Goal: Information Seeking & Learning: Learn about a topic

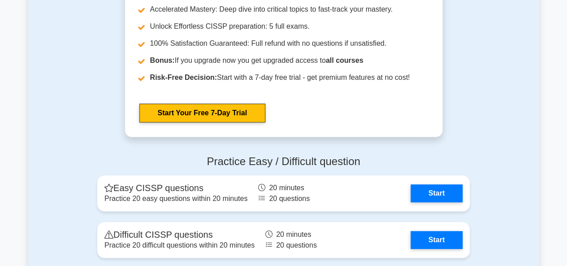
scroll to position [1902, 0]
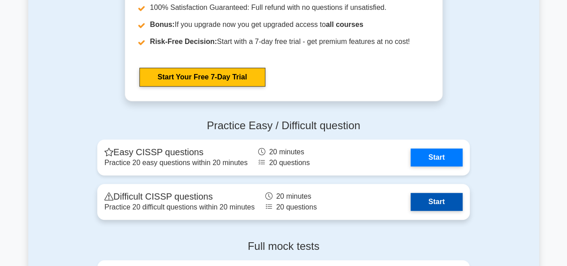
click at [440, 211] on link "Start" at bounding box center [437, 202] width 52 height 18
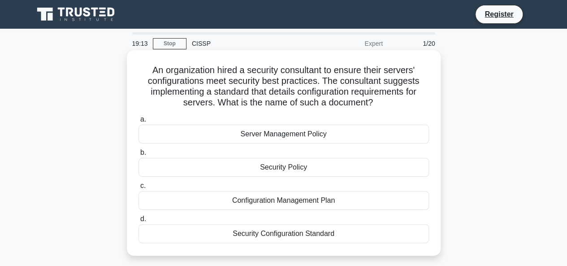
click at [325, 234] on div "Security Configuration Standard" at bounding box center [284, 233] width 291 height 19
click at [139, 222] on input "d. Security Configuration Standard" at bounding box center [139, 219] width 0 height 6
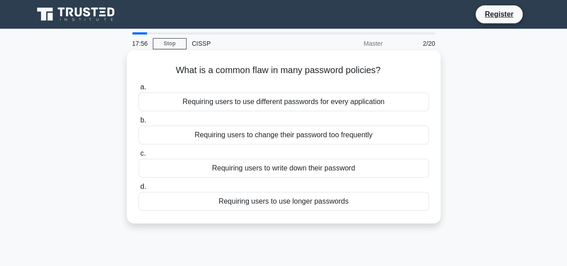
click at [299, 167] on div "Requiring users to write down their password" at bounding box center [284, 168] width 291 height 19
click at [139, 157] on input "c. Requiring users to write down their password" at bounding box center [139, 154] width 0 height 6
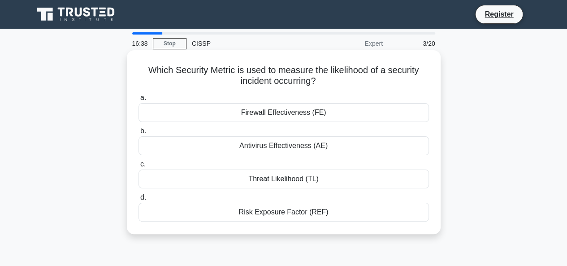
click at [300, 177] on div "Threat Likelihood (TL)" at bounding box center [284, 179] width 291 height 19
click at [139, 167] on input "c. Threat Likelihood (TL)" at bounding box center [139, 165] width 0 height 6
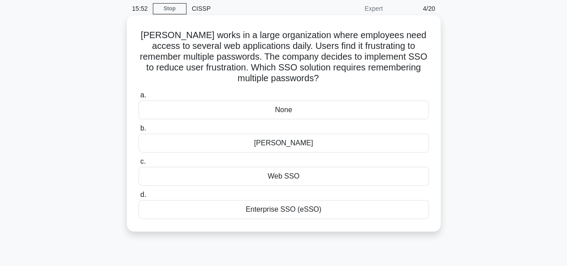
scroll to position [36, 0]
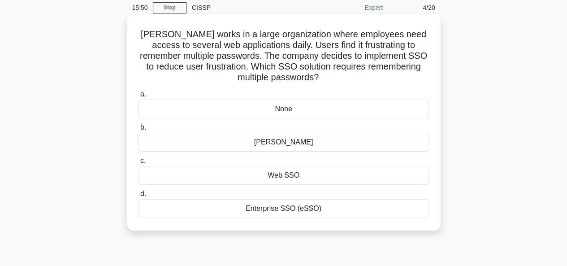
click at [279, 109] on div "None" at bounding box center [284, 109] width 291 height 19
click at [139, 97] on input "a. None" at bounding box center [139, 95] width 0 height 6
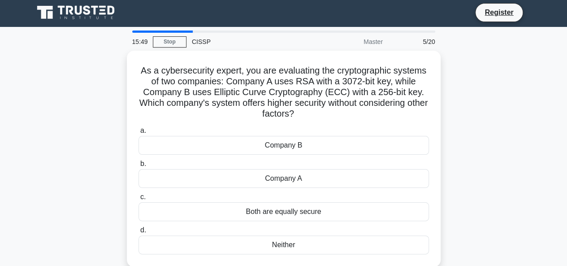
scroll to position [0, 0]
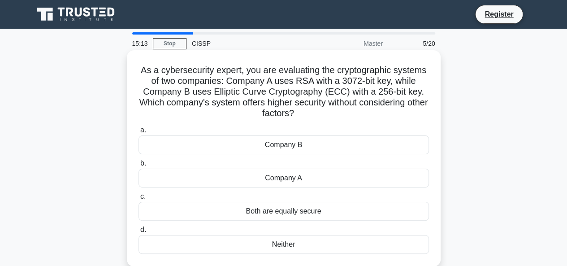
click at [296, 181] on div "Company A" at bounding box center [284, 178] width 291 height 19
click at [139, 166] on input "b. Company A" at bounding box center [139, 164] width 0 height 6
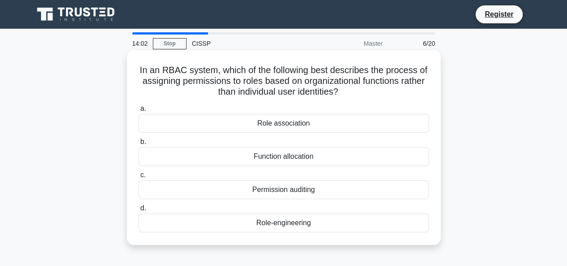
click at [285, 124] on div "Role association" at bounding box center [284, 123] width 291 height 19
click at [139, 112] on input "a. Role association" at bounding box center [139, 109] width 0 height 6
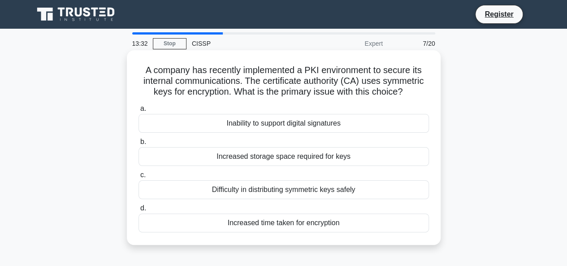
click at [271, 192] on div "Difficulty in distributing symmetric keys safely" at bounding box center [284, 189] width 291 height 19
click at [139, 178] on input "c. Difficulty in distributing symmetric keys safely" at bounding box center [139, 175] width 0 height 6
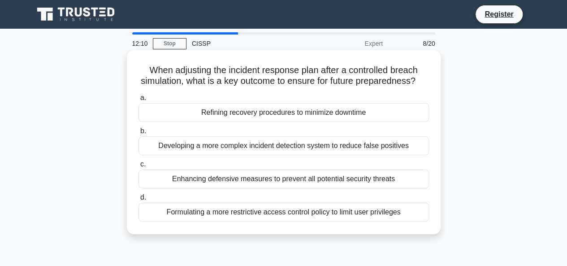
click at [317, 155] on div "Developing a more complex incident detection system to reduce false positives" at bounding box center [284, 145] width 291 height 19
click at [139, 134] on input "b. Developing a more complex incident detection system to reduce false positives" at bounding box center [139, 131] width 0 height 6
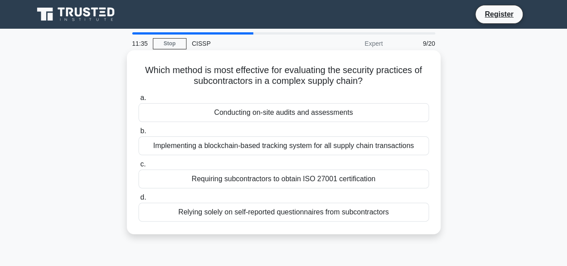
click at [327, 147] on div "Implementing a blockchain-based tracking system for all supply chain transactio…" at bounding box center [284, 145] width 291 height 19
click at [139, 134] on input "b. Implementing a blockchain-based tracking system for all supply chain transac…" at bounding box center [139, 131] width 0 height 6
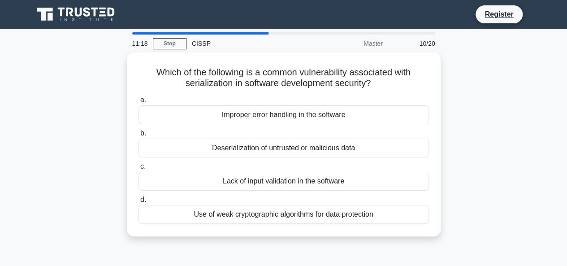
click at [327, 147] on div "Deserialization of untrusted or malicious data" at bounding box center [284, 148] width 291 height 19
click at [139, 136] on input "b. Deserialization of untrusted or malicious data" at bounding box center [139, 134] width 0 height 6
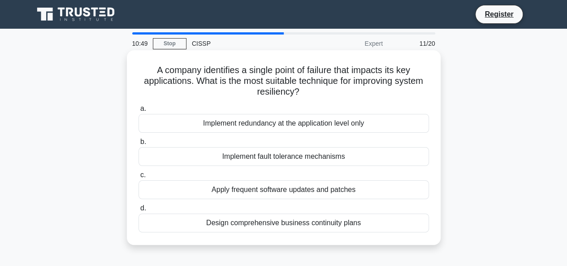
click at [255, 222] on div "Design comprehensive business continuity plans" at bounding box center [284, 223] width 291 height 19
click at [139, 211] on input "d. Design comprehensive business continuity plans" at bounding box center [139, 208] width 0 height 6
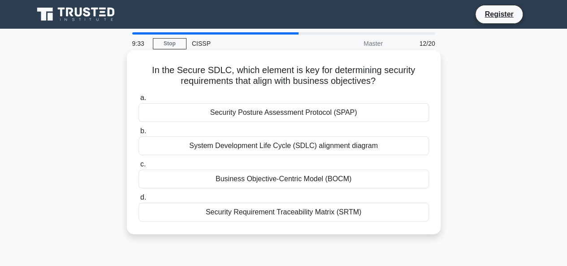
click at [288, 177] on div "Business Objective-Centric Model (BOCM)" at bounding box center [284, 179] width 291 height 19
click at [139, 167] on input "c. Business Objective-Centric Model (BOCM)" at bounding box center [139, 165] width 0 height 6
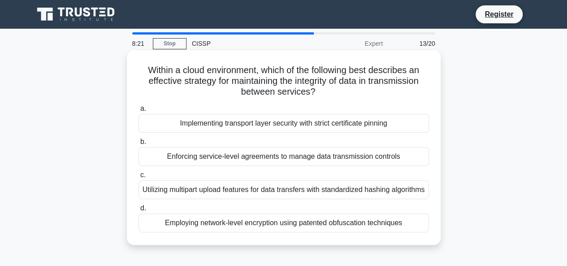
click at [271, 195] on div "Utilizing multipart upload features for data transfers with standardized hashin…" at bounding box center [284, 189] width 291 height 19
click at [139, 178] on input "c. Utilizing multipart upload features for data transfers with standardized has…" at bounding box center [139, 175] width 0 height 6
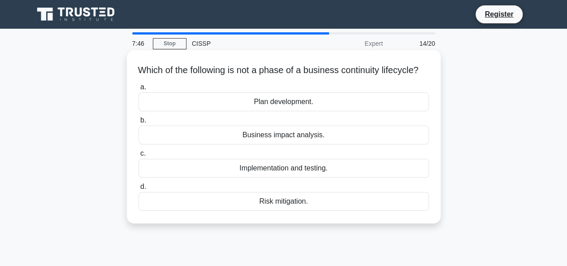
click at [294, 108] on div "Plan development." at bounding box center [284, 101] width 291 height 19
click at [139, 90] on input "a. Plan development." at bounding box center [139, 87] width 0 height 6
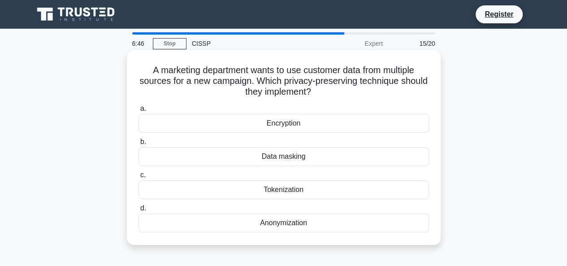
click at [287, 158] on div "Data masking" at bounding box center [284, 156] width 291 height 19
click at [139, 145] on input "b. Data masking" at bounding box center [139, 142] width 0 height 6
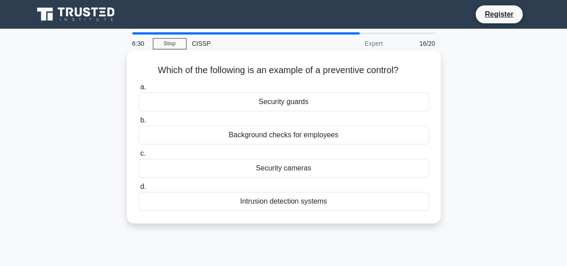
click at [302, 205] on div "Intrusion detection systems" at bounding box center [284, 201] width 291 height 19
click at [139, 190] on input "d. Intrusion detection systems" at bounding box center [139, 187] width 0 height 6
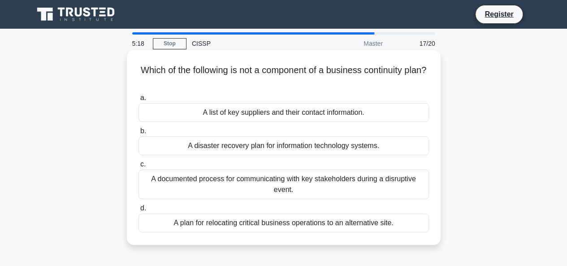
click at [292, 114] on div "A list of key suppliers and their contact information." at bounding box center [284, 112] width 291 height 19
click at [139, 101] on input "a. A list of key suppliers and their contact information." at bounding box center [139, 98] width 0 height 6
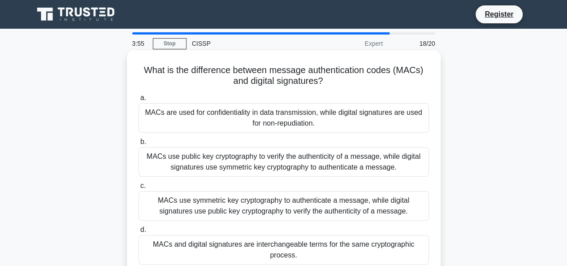
click at [270, 119] on div "MACs are used for confidentiality in data transmission, while digital signature…" at bounding box center [284, 118] width 291 height 30
click at [139, 101] on input "a. MACs are used for confidentiality in data transmission, while digital signat…" at bounding box center [139, 98] width 0 height 6
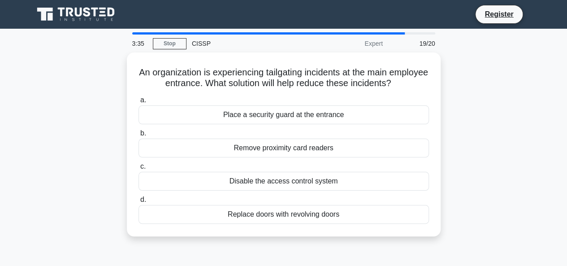
click at [402, 248] on div "3:35 Stop CISSP Expert 19/20 An organization is experiencing tailgating inciden…" at bounding box center [283, 256] width 511 height 449
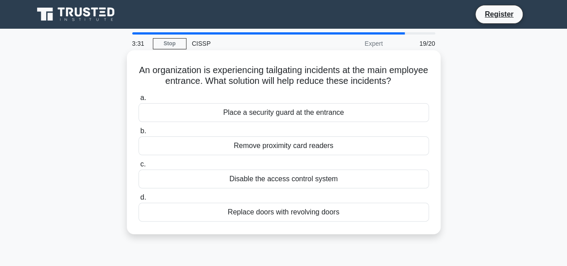
click at [333, 211] on div "Replace doors with revolving doors" at bounding box center [284, 212] width 291 height 19
click at [139, 201] on input "d. Replace doors with revolving doors" at bounding box center [139, 198] width 0 height 6
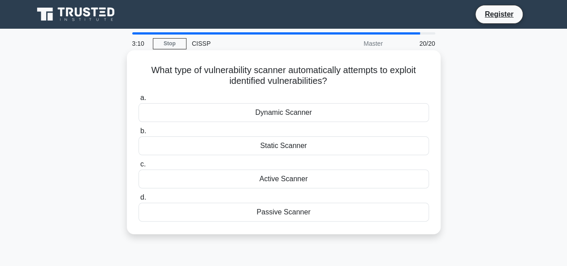
click at [293, 112] on div "Dynamic Scanner" at bounding box center [284, 112] width 291 height 19
click at [139, 101] on input "a. Dynamic Scanner" at bounding box center [139, 98] width 0 height 6
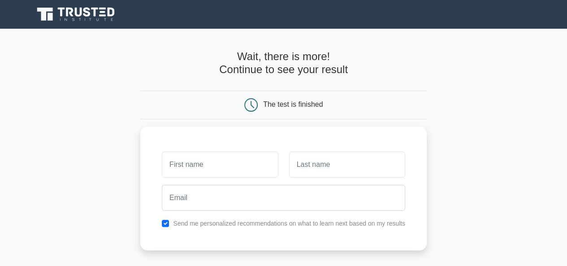
scroll to position [183, 0]
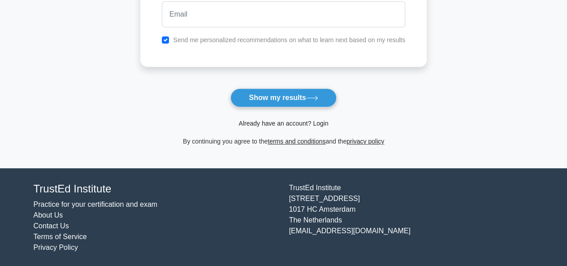
click at [270, 121] on link "Already have an account? Login" at bounding box center [284, 123] width 90 height 7
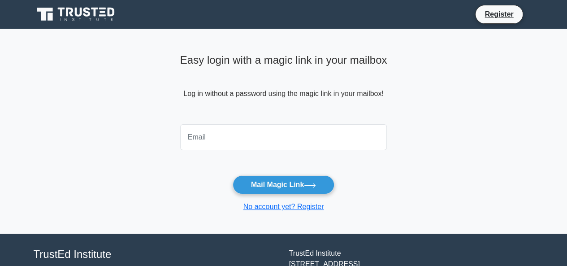
click at [259, 141] on input "email" at bounding box center [283, 137] width 207 height 26
type input "akashvimalraj95@gmail.com"
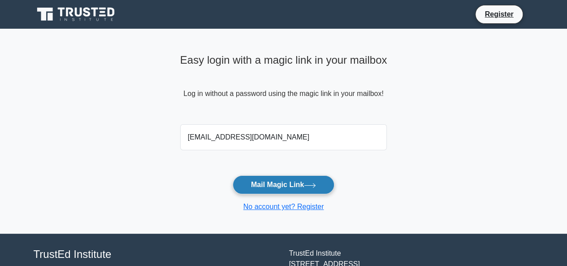
click at [269, 183] on button "Mail Magic Link" at bounding box center [284, 184] width 102 height 19
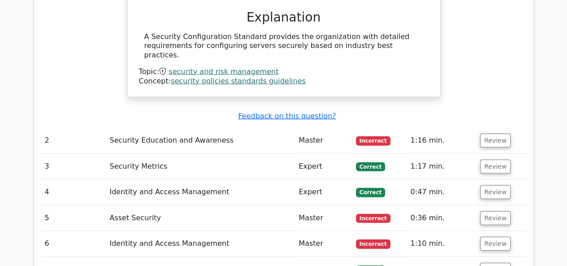
scroll to position [1144, 0]
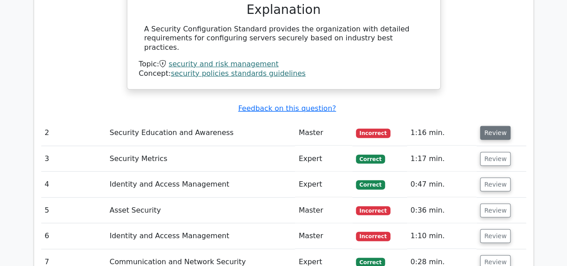
click at [494, 126] on button "Review" at bounding box center [495, 133] width 31 height 14
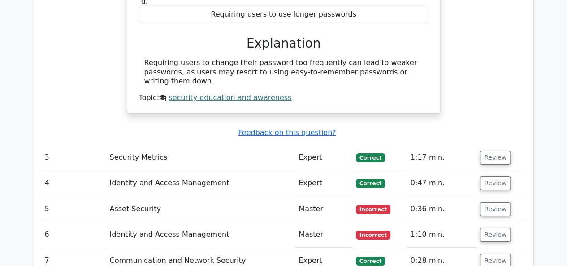
scroll to position [1426, 0]
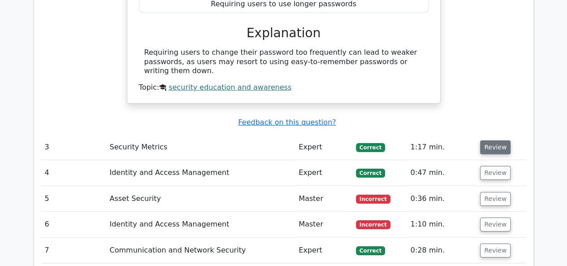
click at [494, 140] on button "Review" at bounding box center [495, 147] width 31 height 14
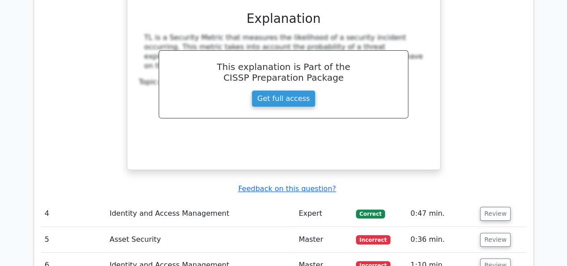
scroll to position [1808, 0]
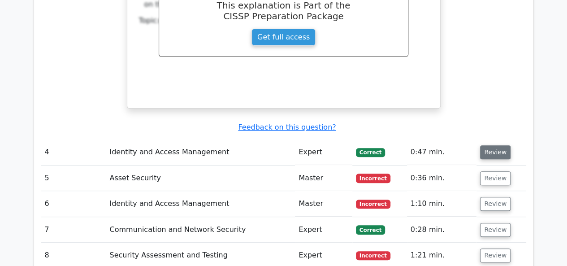
click at [496, 145] on button "Review" at bounding box center [495, 152] width 31 height 14
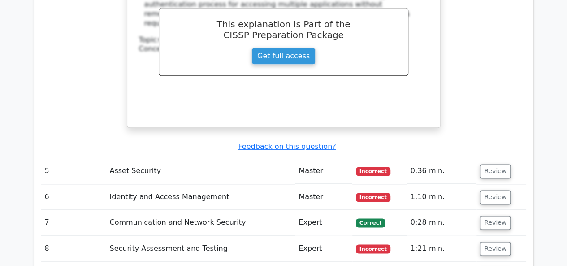
scroll to position [2249, 0]
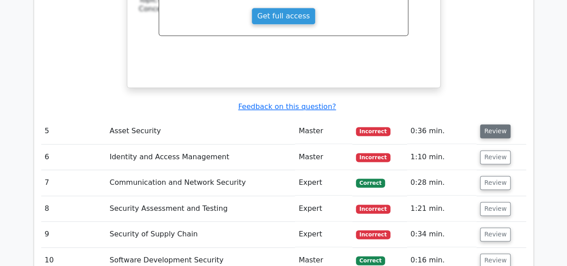
click at [486, 124] on button "Review" at bounding box center [495, 131] width 31 height 14
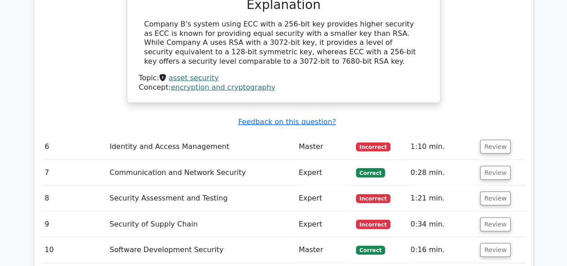
scroll to position [2615, 0]
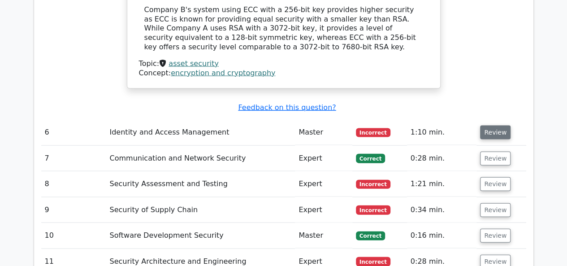
click at [497, 126] on button "Review" at bounding box center [495, 133] width 31 height 14
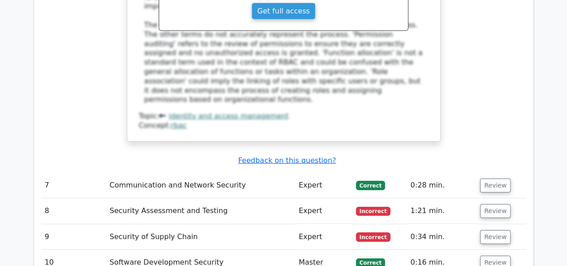
scroll to position [3045, 0]
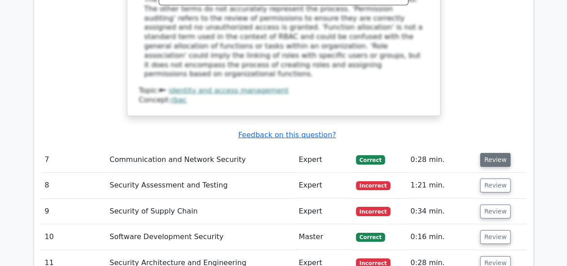
click at [486, 153] on button "Review" at bounding box center [495, 160] width 31 height 14
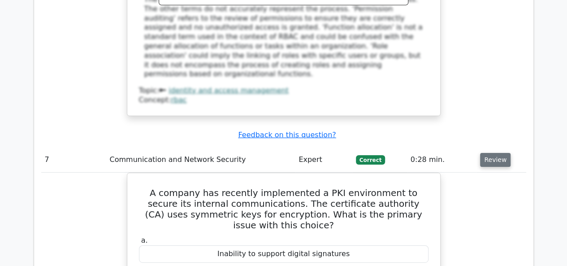
click at [486, 153] on button "Review" at bounding box center [495, 160] width 31 height 14
